Goal: Participate in discussion: Engage in conversation with other users on a specific topic

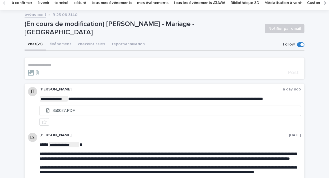
scroll to position [3, 0]
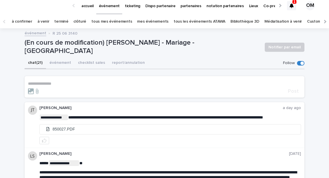
click at [292, 6] on icon at bounding box center [292, 5] width 4 height 5
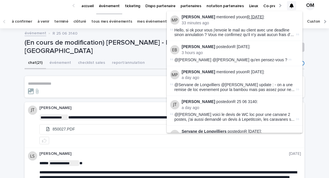
click at [260, 17] on link "R 24 08 1902" at bounding box center [255, 17] width 17 height 5
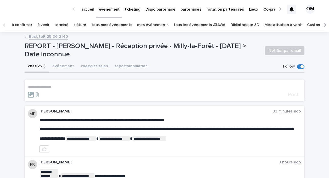
drag, startPoint x: 23, startPoint y: 46, endPoint x: 78, endPoint y: 53, distance: 56.2
copy p "REPORT - Jean-Philippe Roux - Réception privée - Milly-la-Forêt - 12/09/2024 > …"
click at [292, 10] on icon at bounding box center [292, 9] width 4 height 5
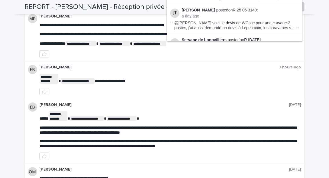
scroll to position [96, 0]
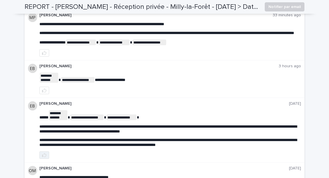
click at [43, 157] on icon "button" at bounding box center [44, 155] width 5 height 5
click at [47, 94] on button "button" at bounding box center [44, 90] width 10 height 7
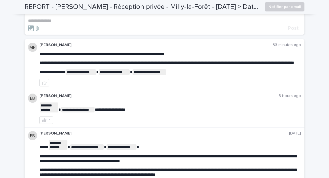
scroll to position [65, 0]
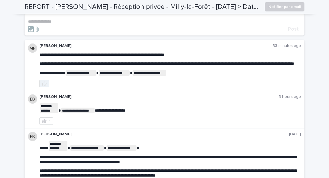
click at [45, 87] on button "button" at bounding box center [44, 83] width 10 height 7
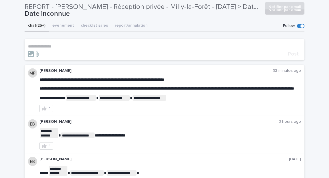
scroll to position [0, 0]
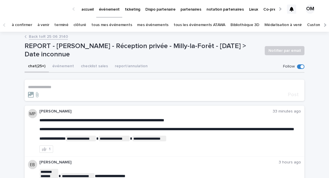
click at [144, 89] on p "**********" at bounding box center [164, 87] width 273 height 5
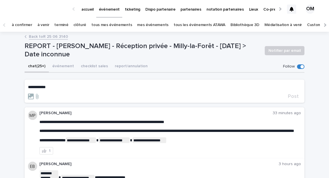
click at [70, 84] on section "**********" at bounding box center [165, 90] width 280 height 23
click at [70, 86] on p "**********" at bounding box center [164, 87] width 273 height 5
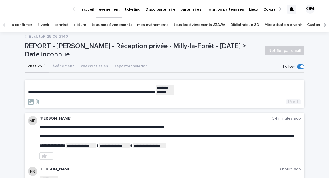
click at [295, 101] on span "Post" at bounding box center [293, 101] width 11 height 5
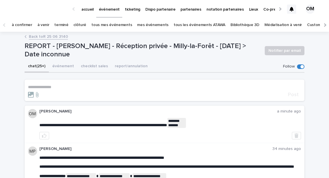
click at [291, 9] on icon at bounding box center [292, 9] width 4 height 5
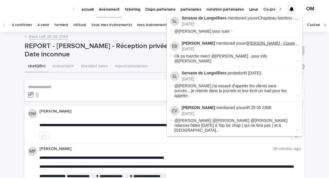
scroll to position [258, 0]
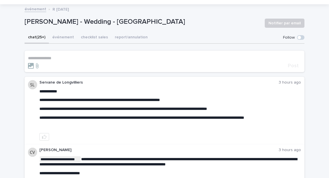
scroll to position [29, 0]
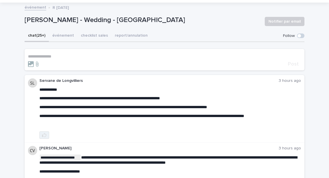
click at [43, 136] on icon "button" at bounding box center [44, 135] width 5 height 4
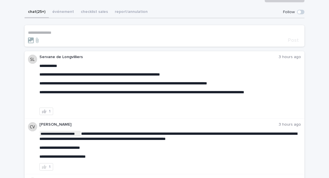
scroll to position [54, 0]
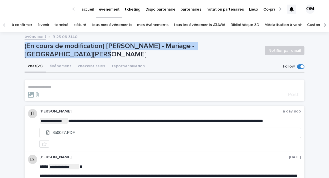
drag, startPoint x: 21, startPoint y: 50, endPoint x: 253, endPoint y: 50, distance: 232.4
copy p "(En cours de modification) Julie Monier - Mariage - Saint-Étienne-le-Molard"
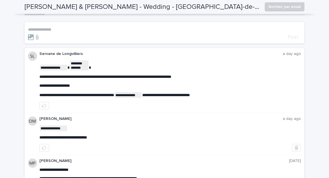
scroll to position [57, 0]
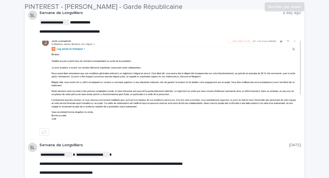
scroll to position [102, 0]
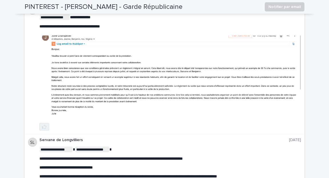
click at [42, 126] on icon "button" at bounding box center [44, 127] width 5 height 4
